Goal: Find specific page/section: Find specific page/section

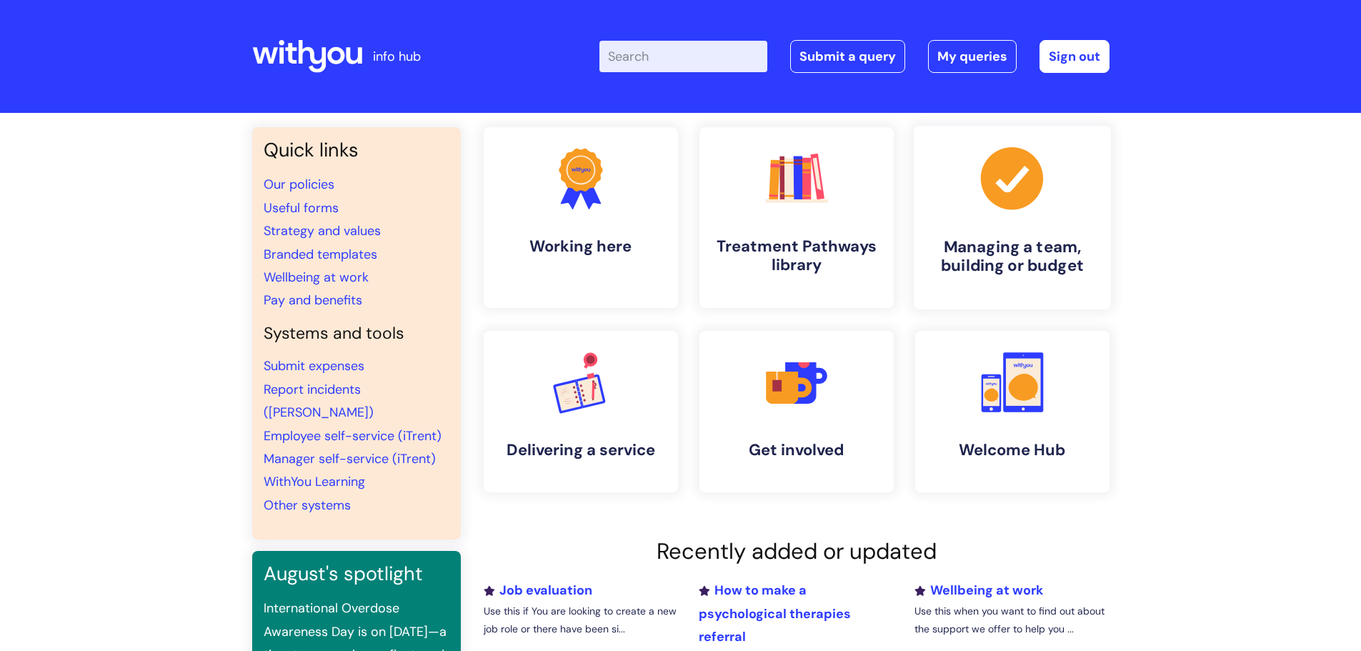
click at [1011, 189] on icon ".cls-1{fill:#a53144;stroke-width:0px;}" at bounding box center [1012, 178] width 71 height 71
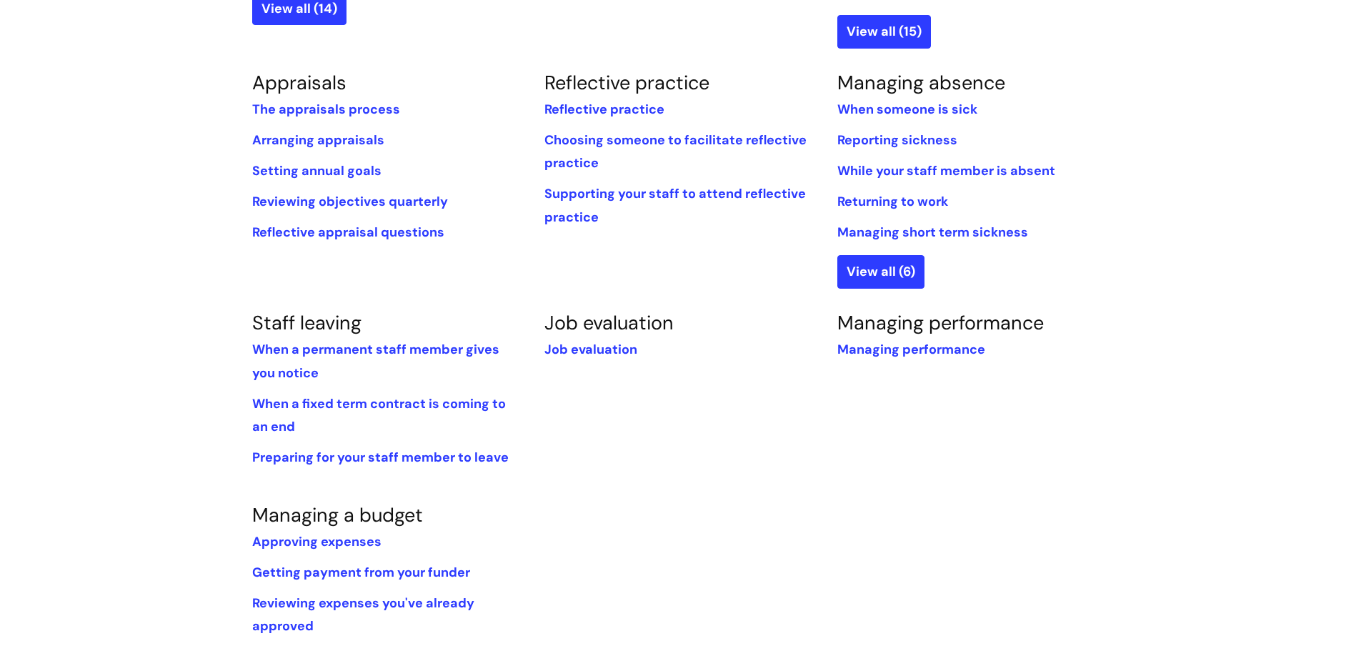
scroll to position [572, 0]
